Goal: Navigation & Orientation: Understand site structure

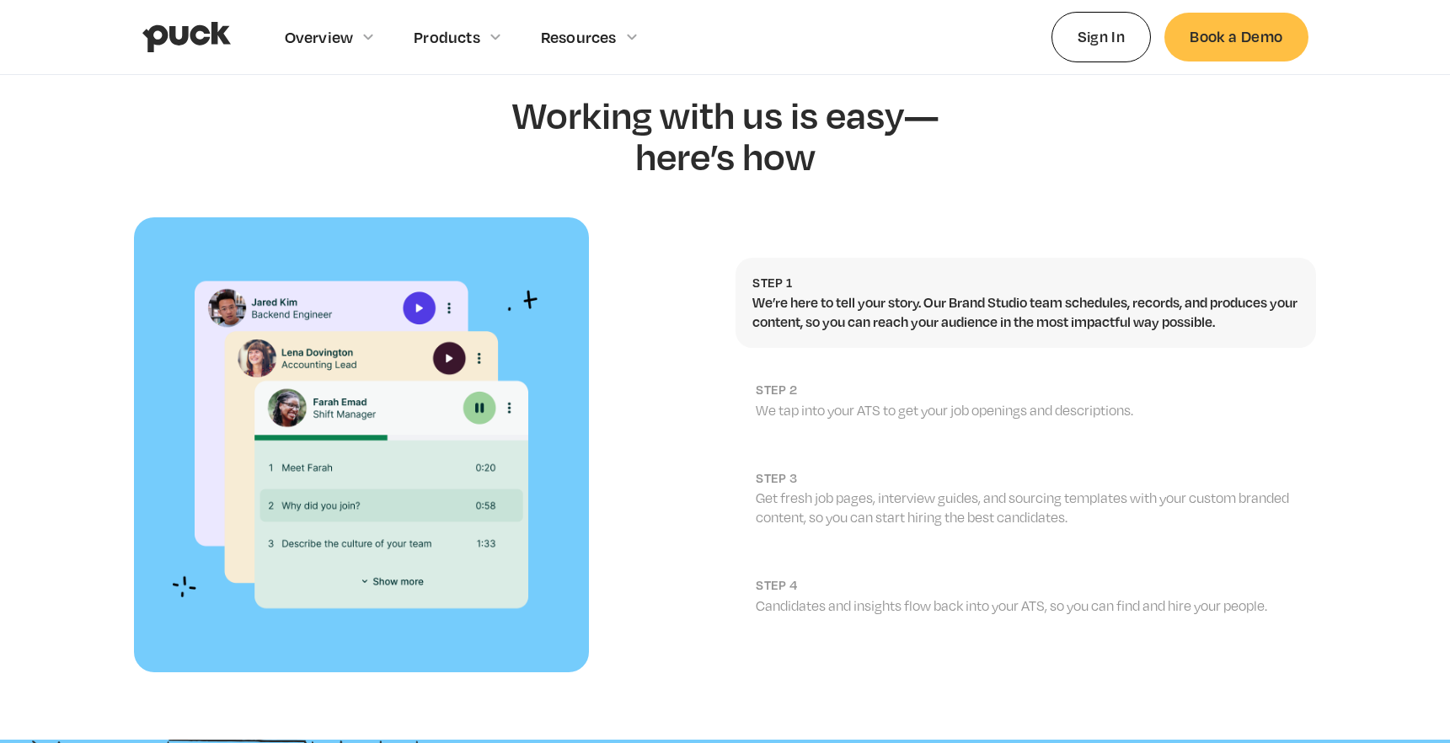
scroll to position [1778, 0]
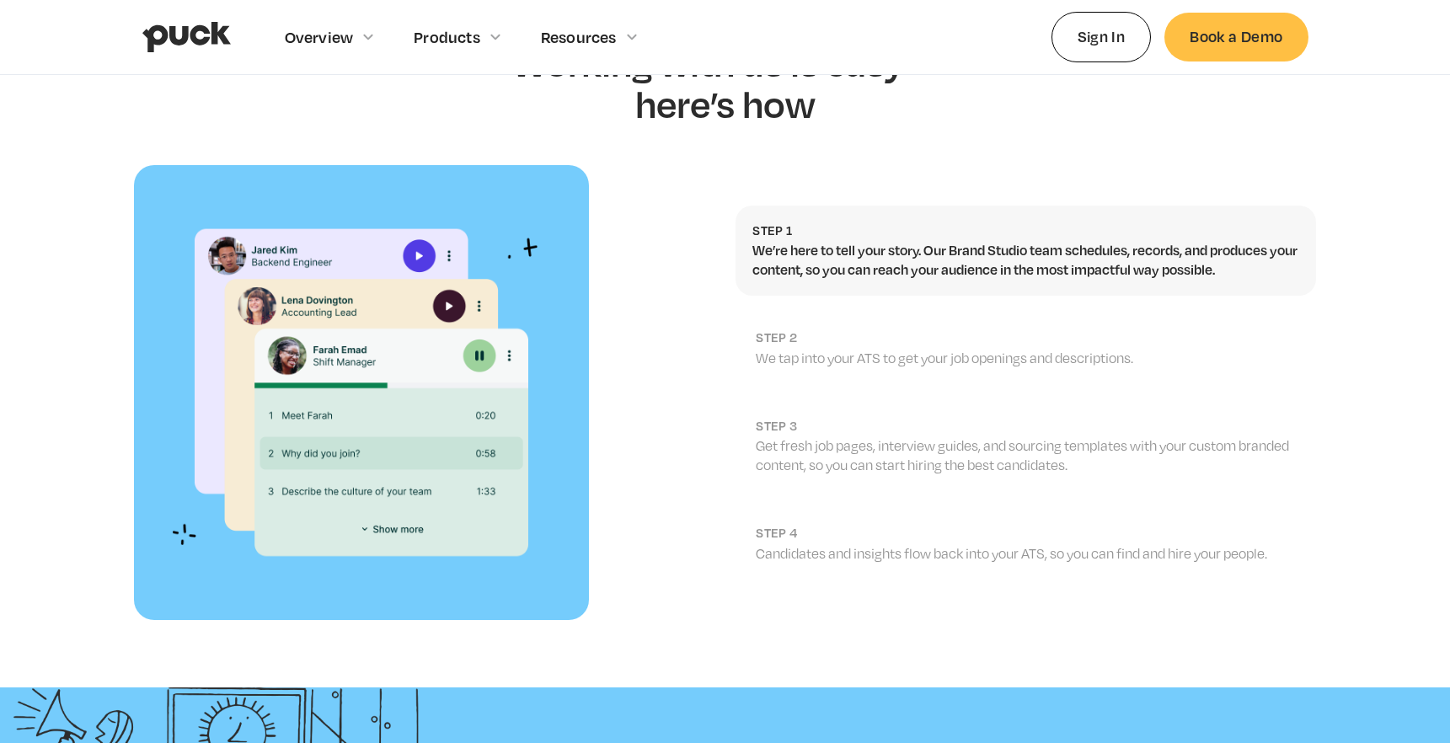
click at [811, 349] on p "We tap into your ATS to get your job openings and descriptions." at bounding box center [1027, 358] width 543 height 19
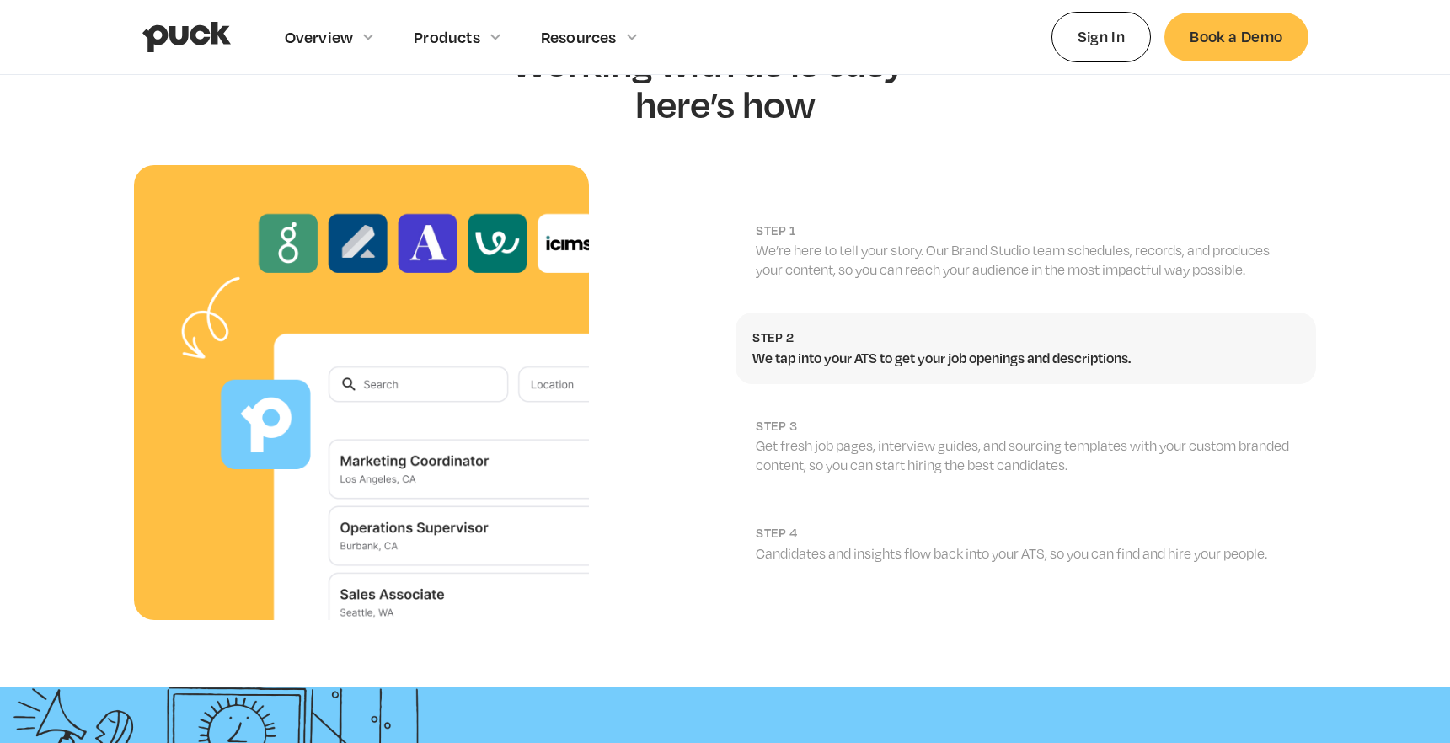
click at [808, 436] on p "Get fresh job pages, interview guides, and sourcing templates with your custom …" at bounding box center [1027, 455] width 543 height 38
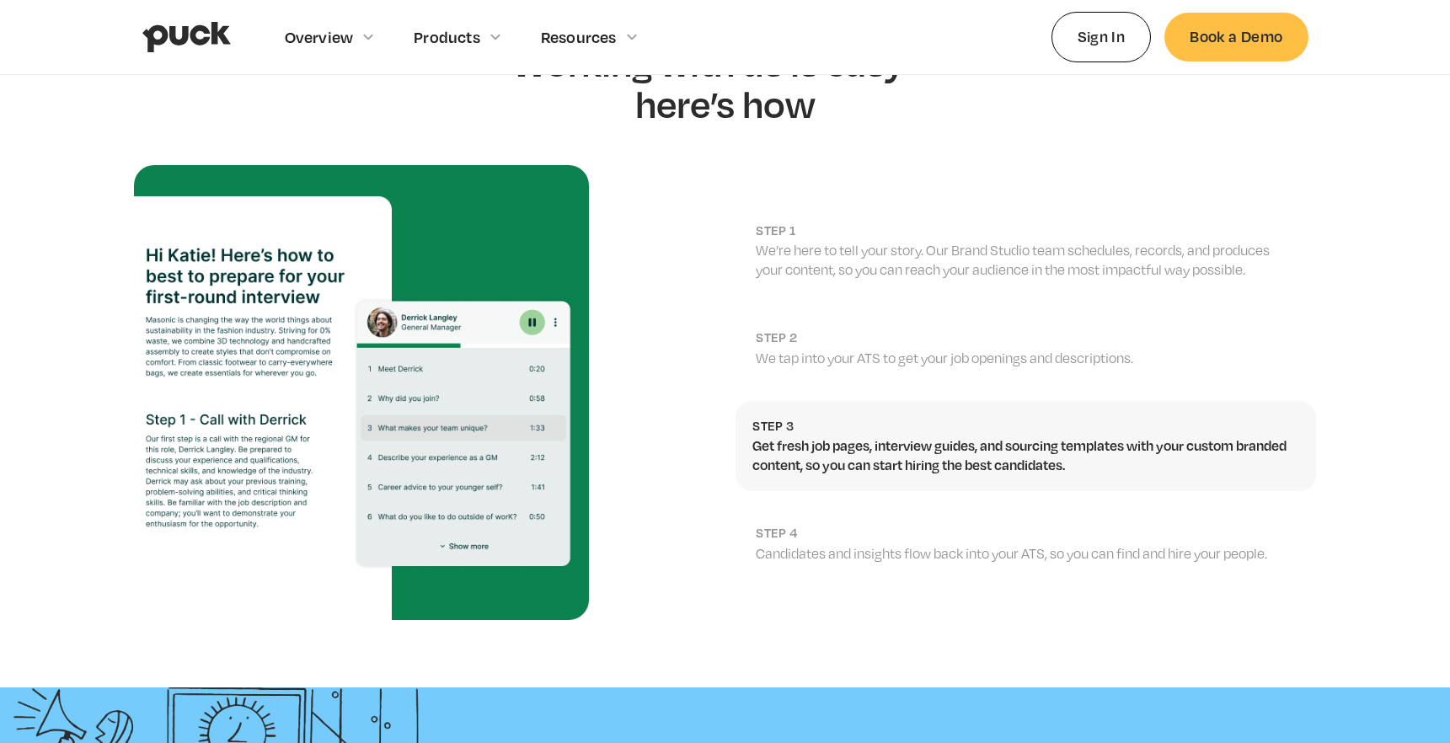
click at [820, 508] on link "step 4 Candidates and insights flow back into your ATS, so you can find and hir…" at bounding box center [1026, 544] width 580 height 72
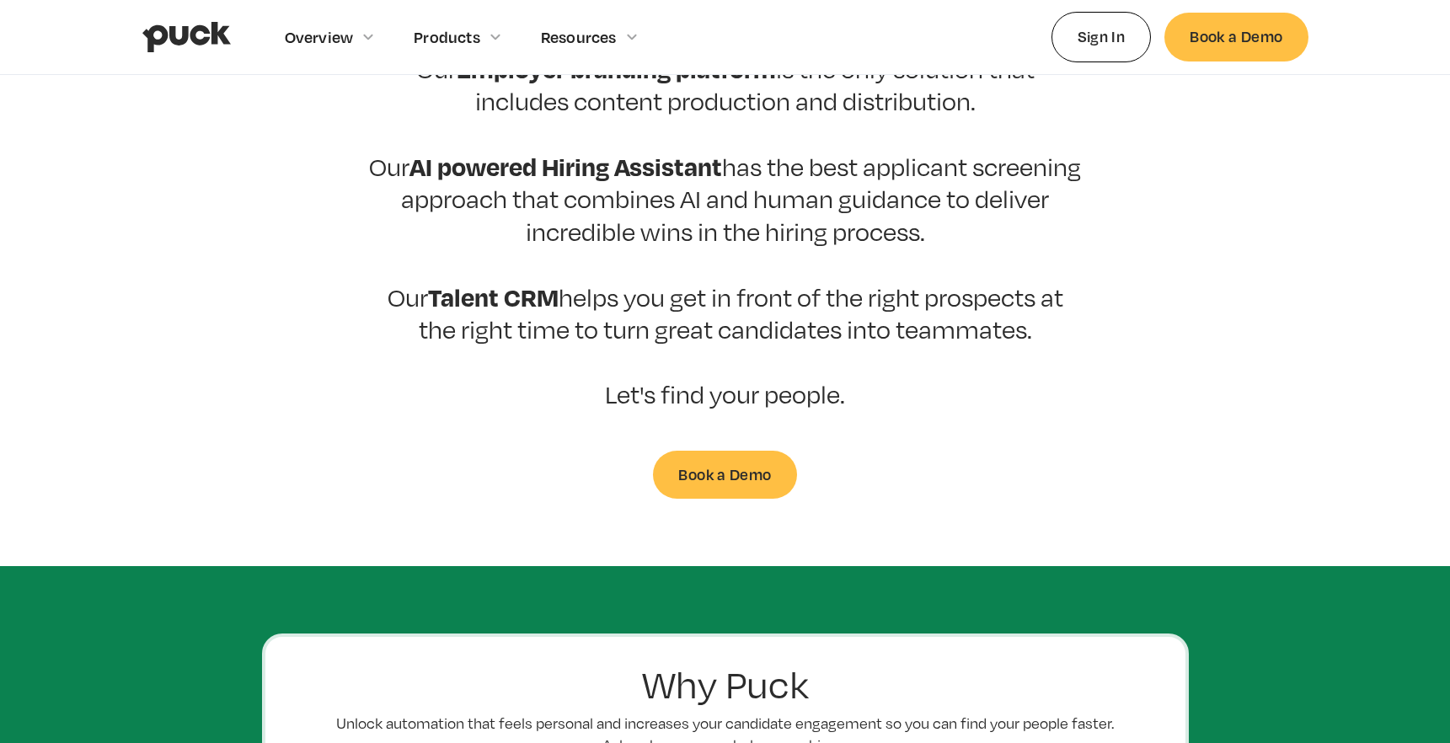
scroll to position [206, 0]
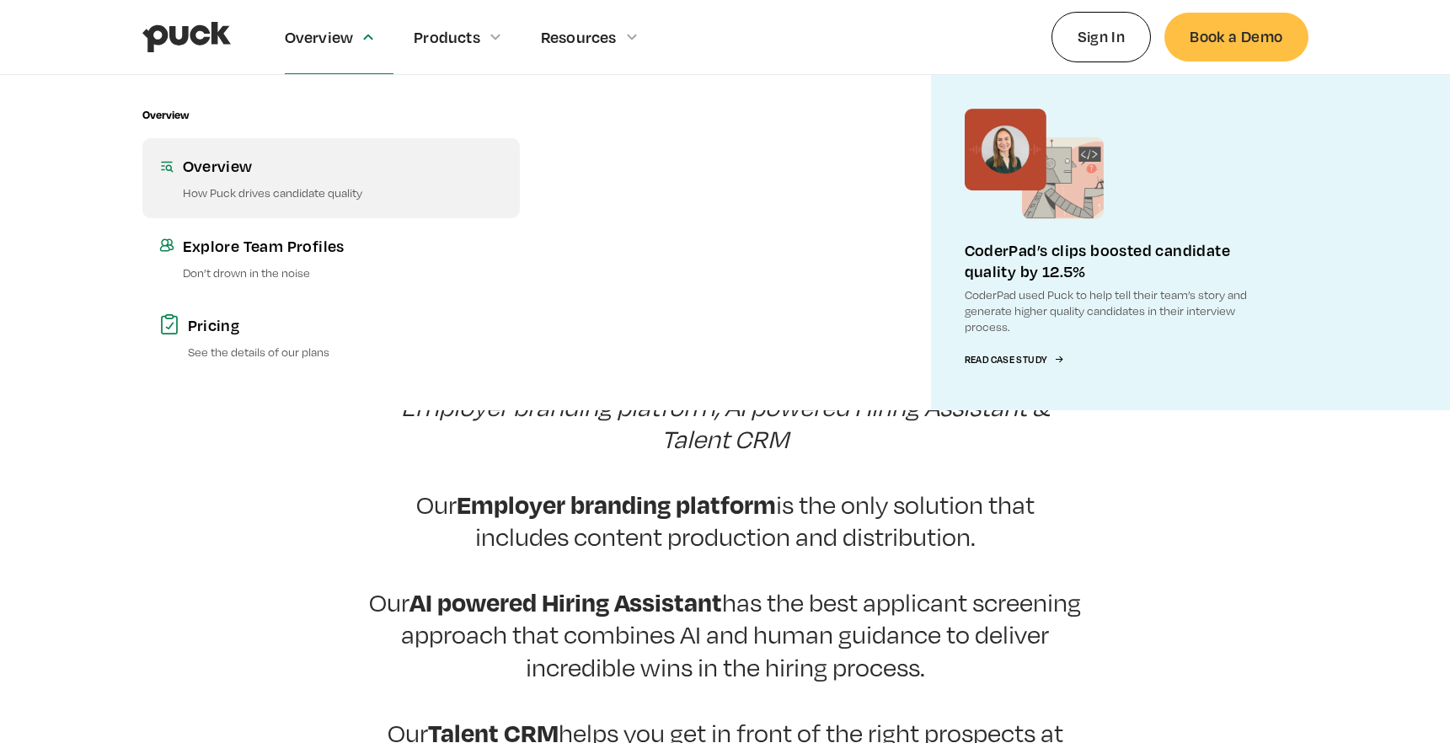
click at [266, 164] on div "Overview" at bounding box center [343, 165] width 320 height 21
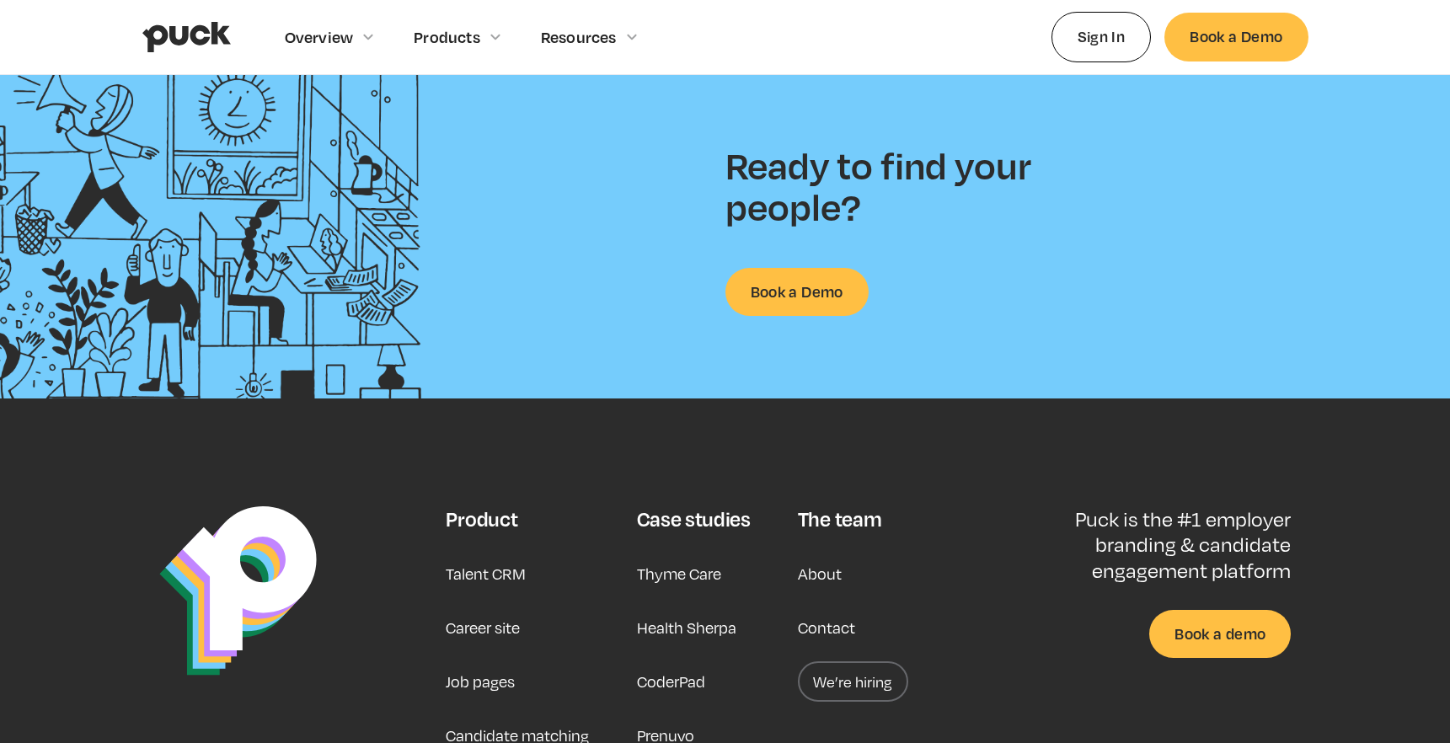
scroll to position [2624, 0]
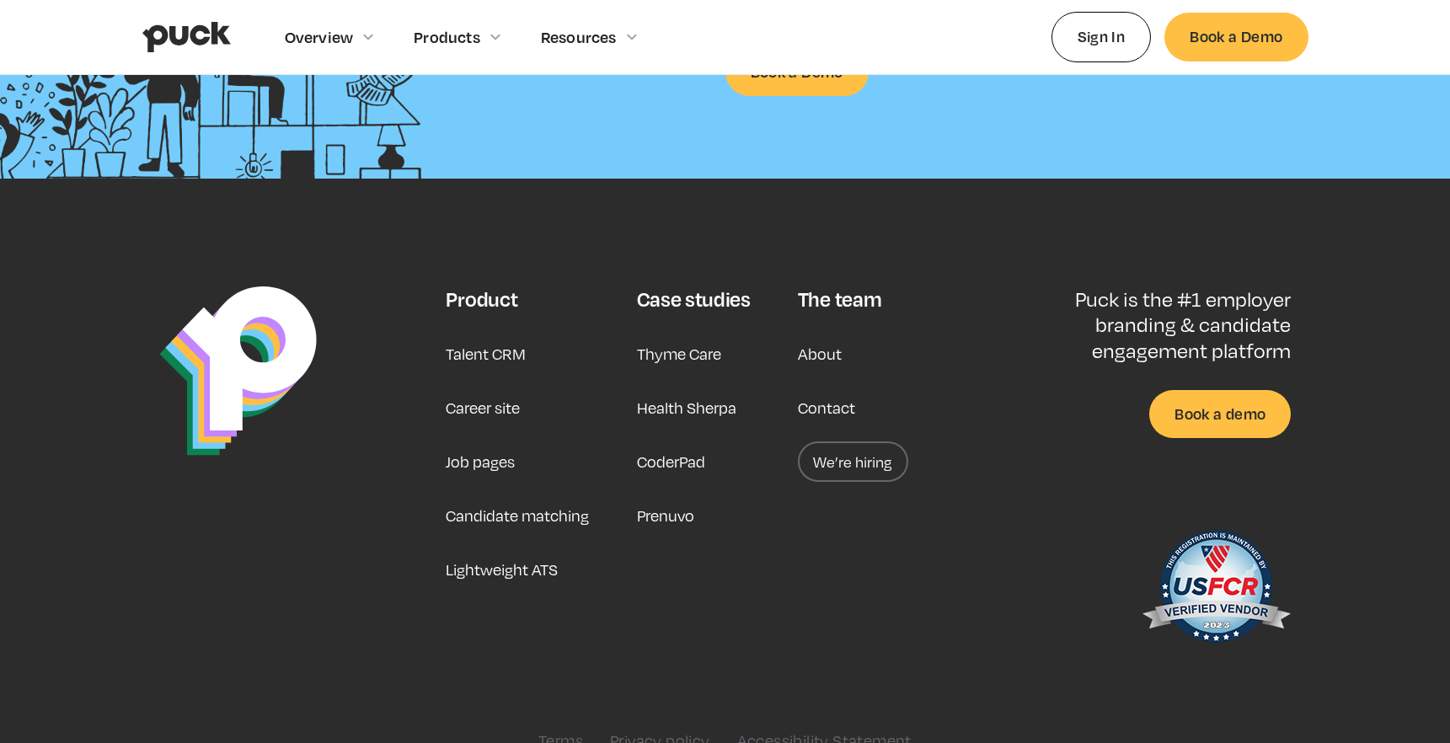
click at [176, 32] on img "home" at bounding box center [186, 37] width 88 height 32
